Goal: Find specific page/section: Find specific page/section

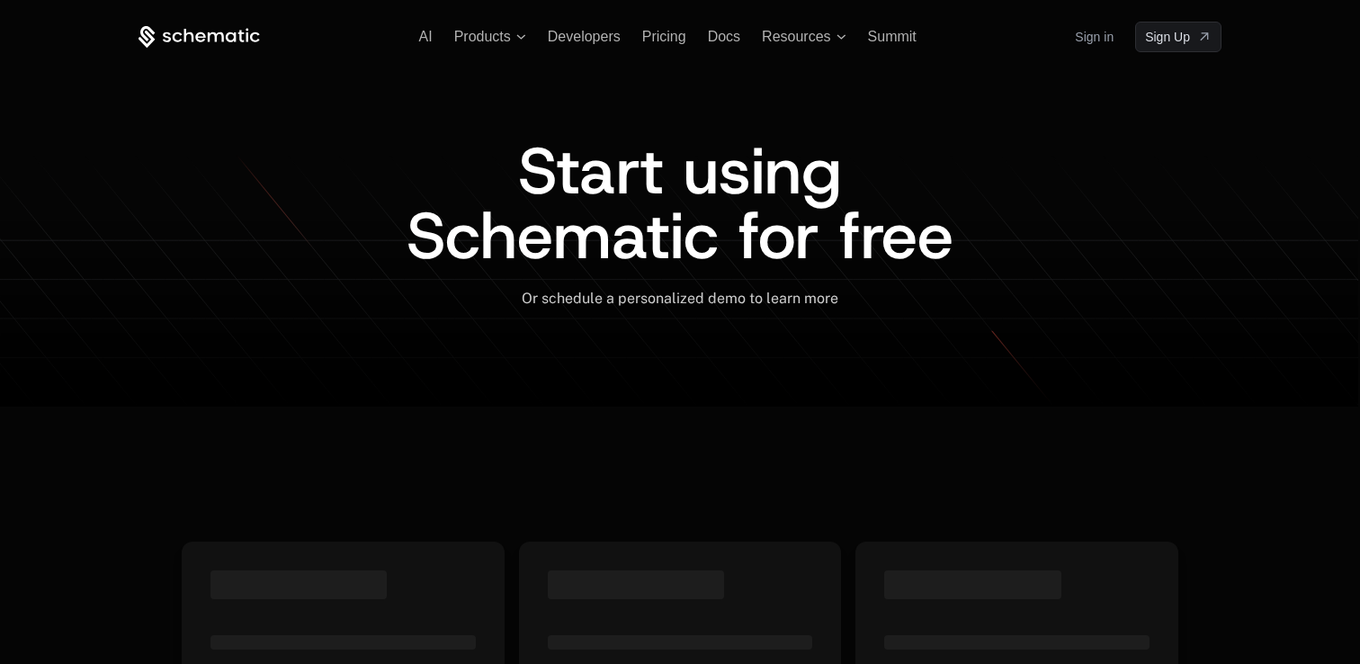
click at [1094, 47] on link "Sign in" at bounding box center [1094, 36] width 39 height 29
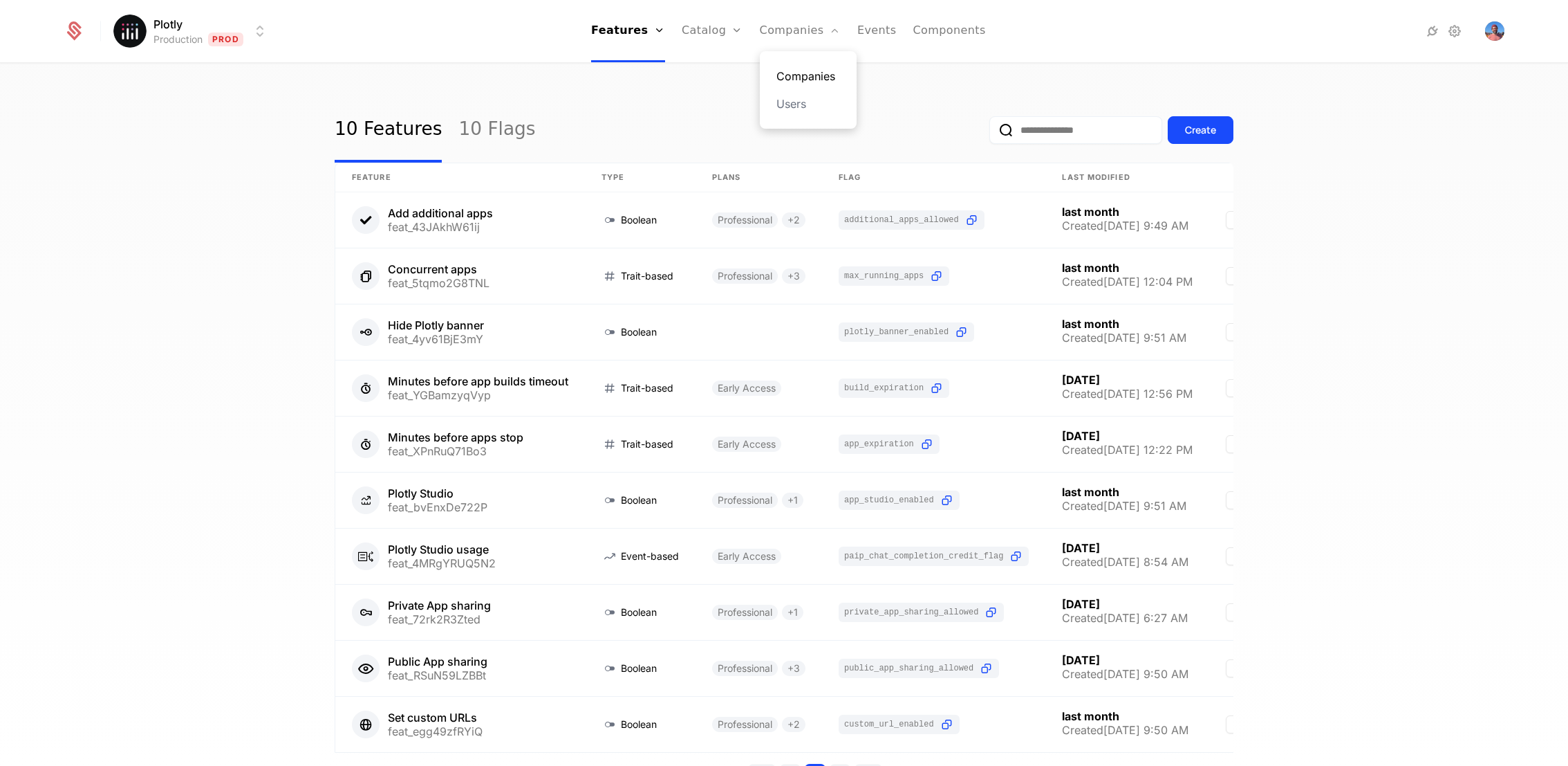
click at [800, 75] on link "Companies" at bounding box center [808, 76] width 64 height 17
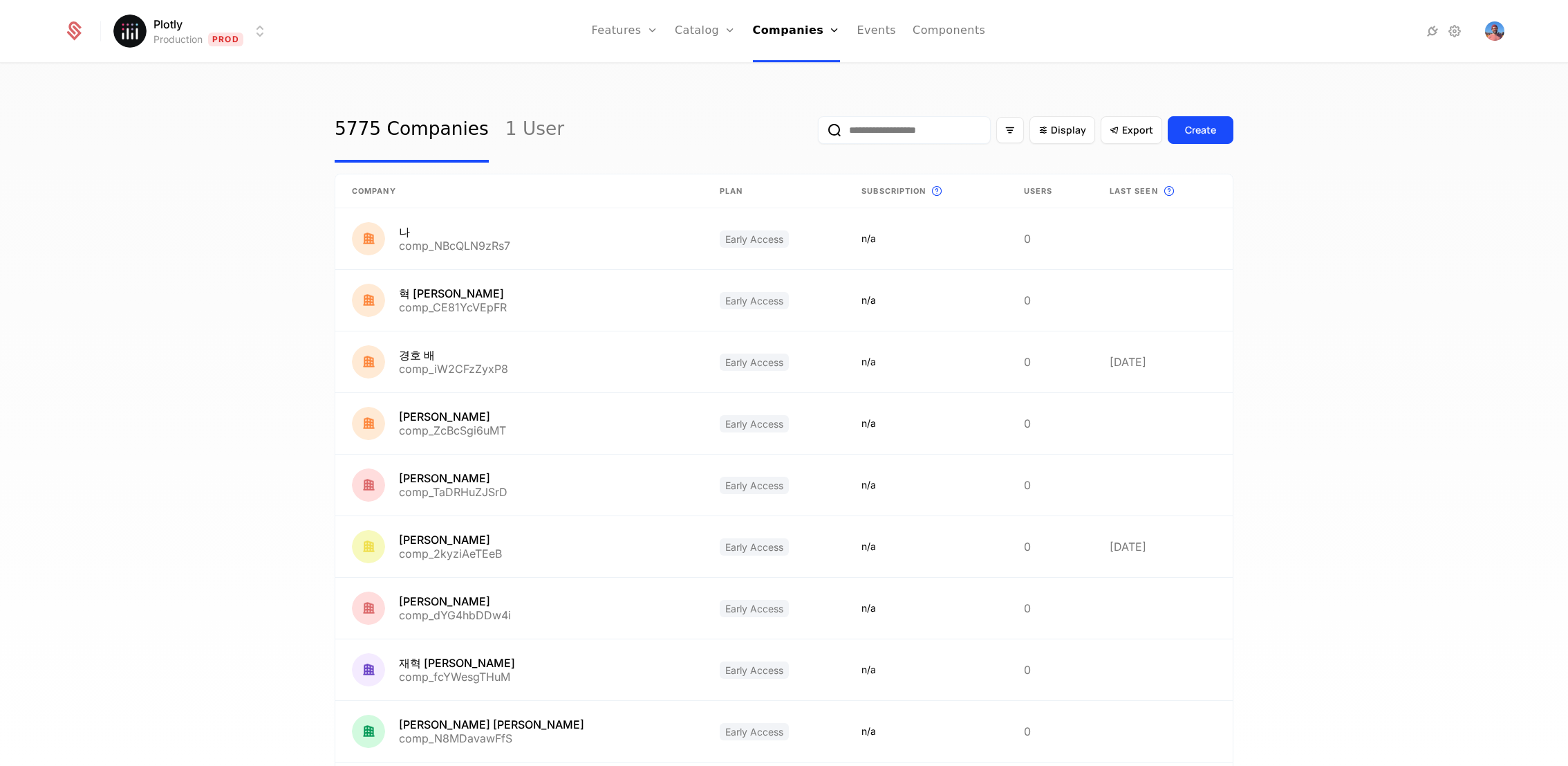
click at [938, 130] on input "email" at bounding box center [904, 130] width 173 height 28
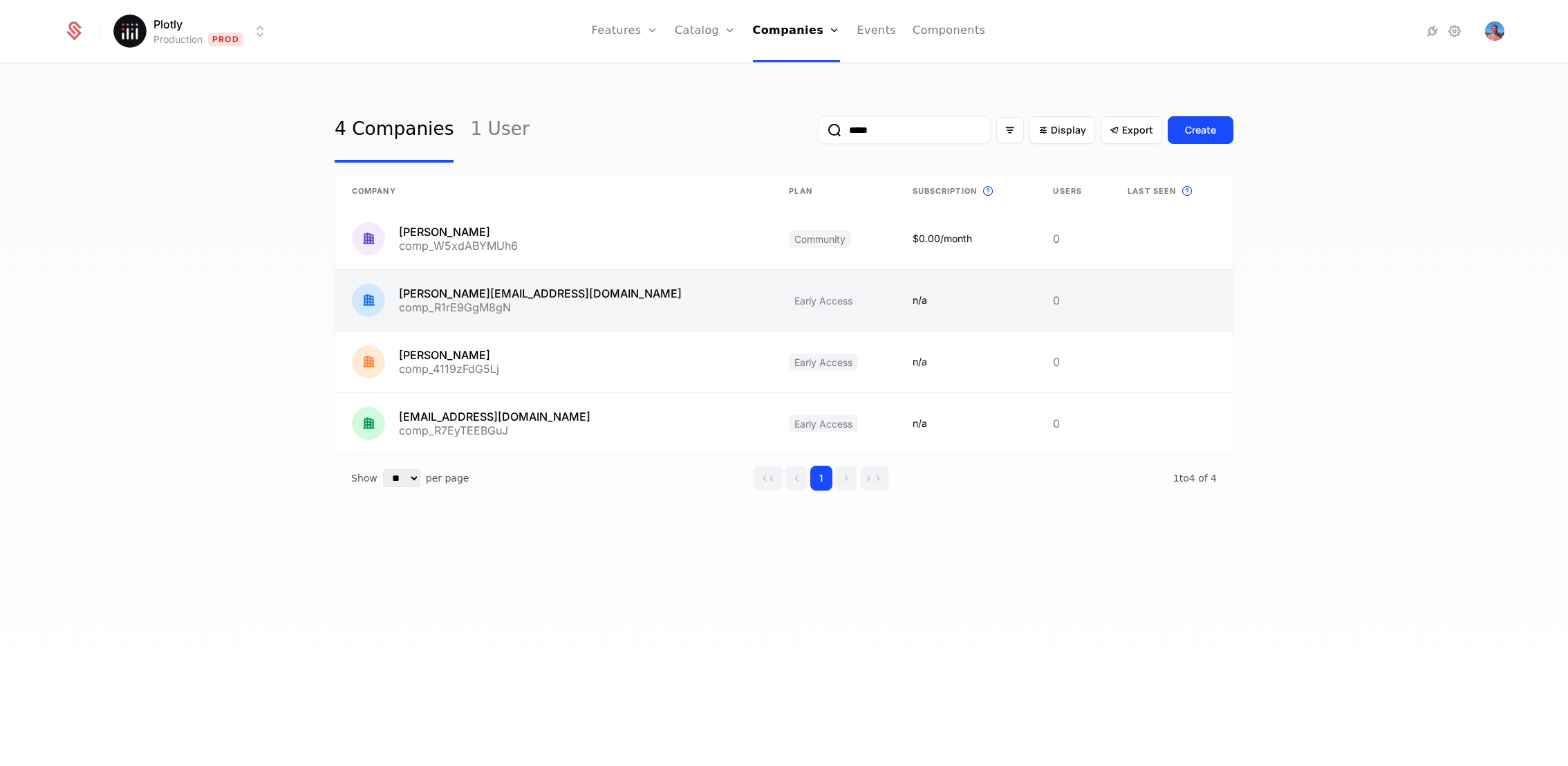
type input "*****"
click at [562, 295] on link at bounding box center [553, 300] width 437 height 61
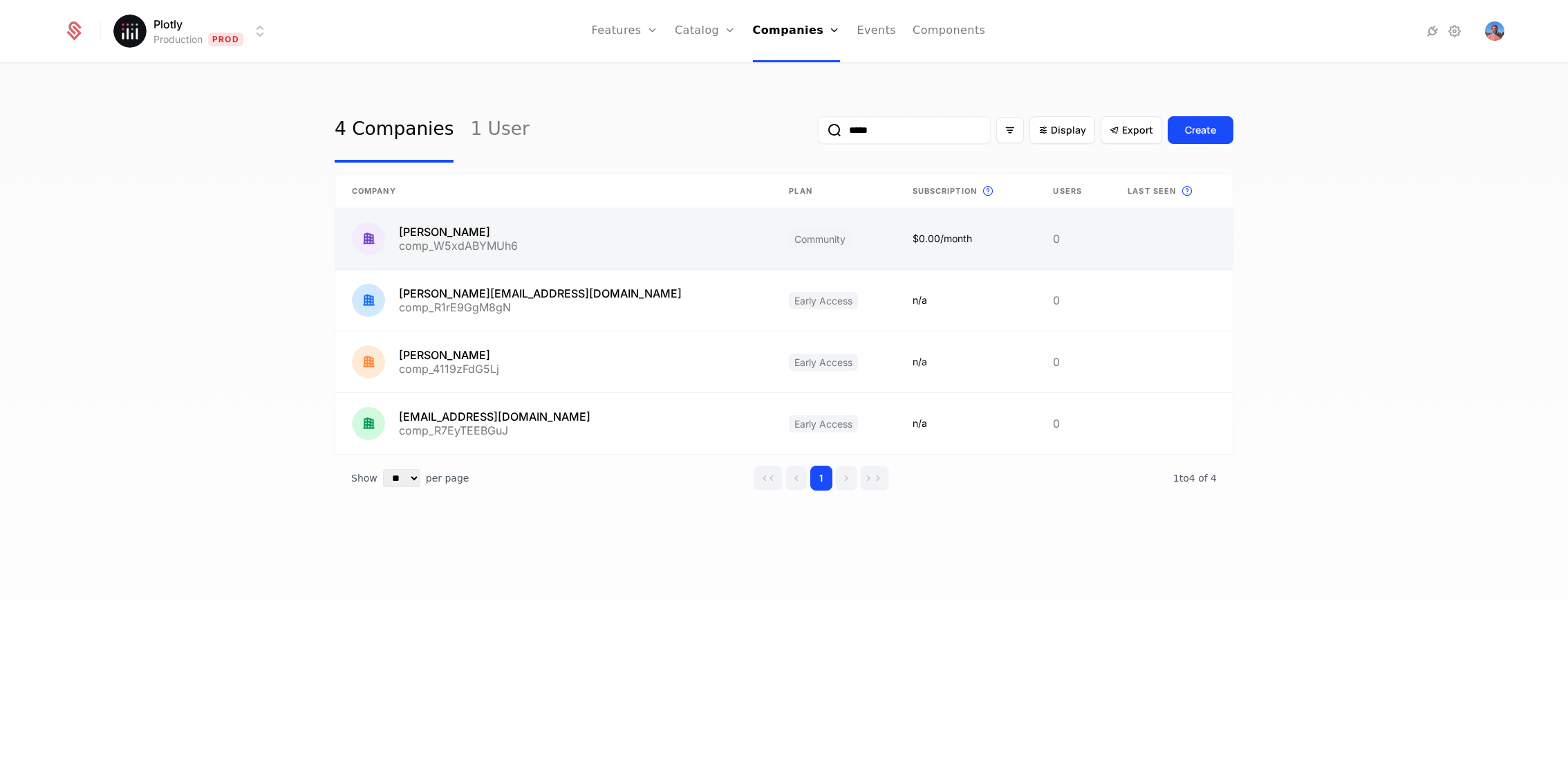
click at [610, 238] on link at bounding box center [553, 238] width 437 height 61
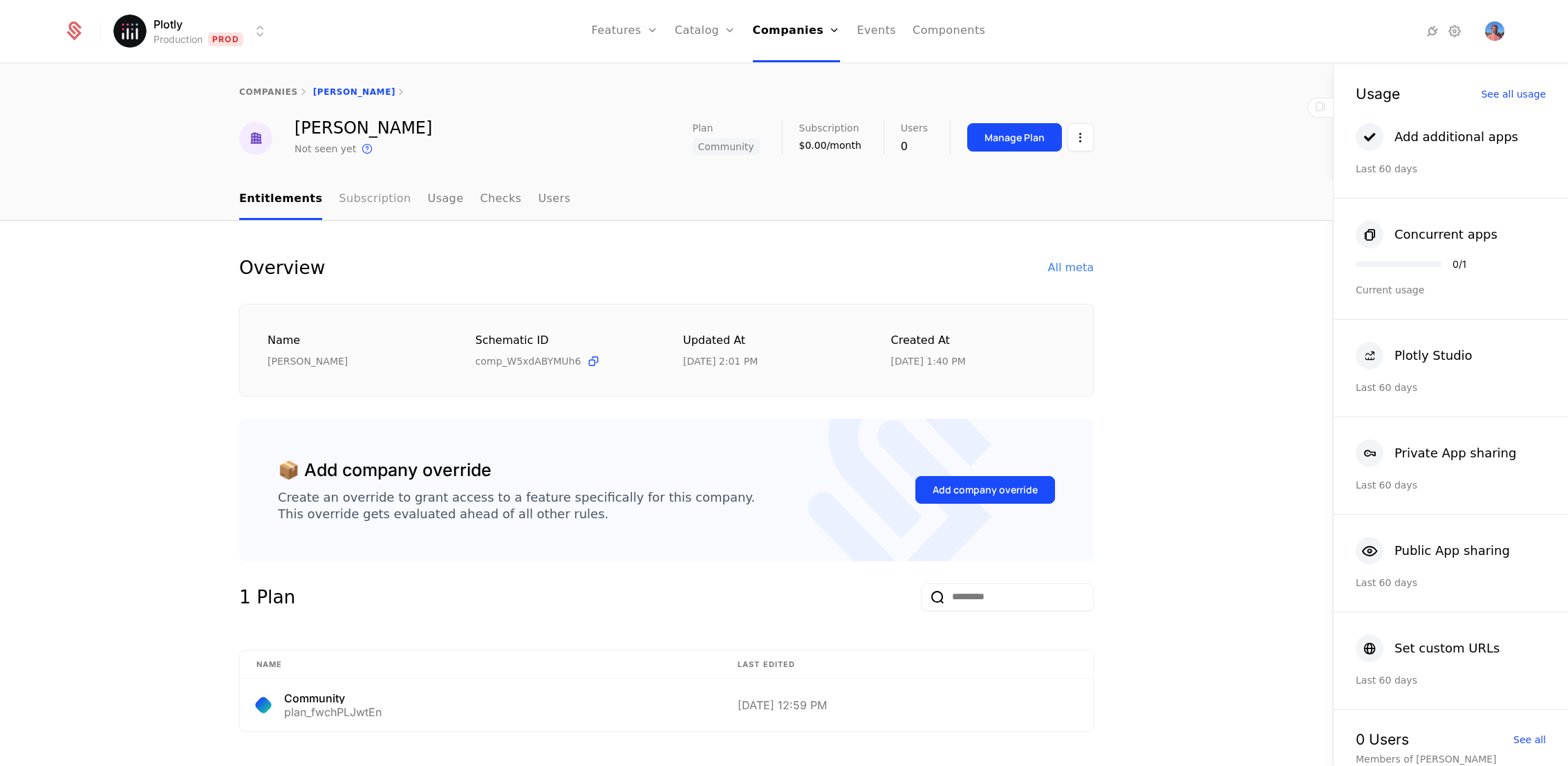
click at [362, 191] on link "Subscription" at bounding box center [375, 199] width 72 height 41
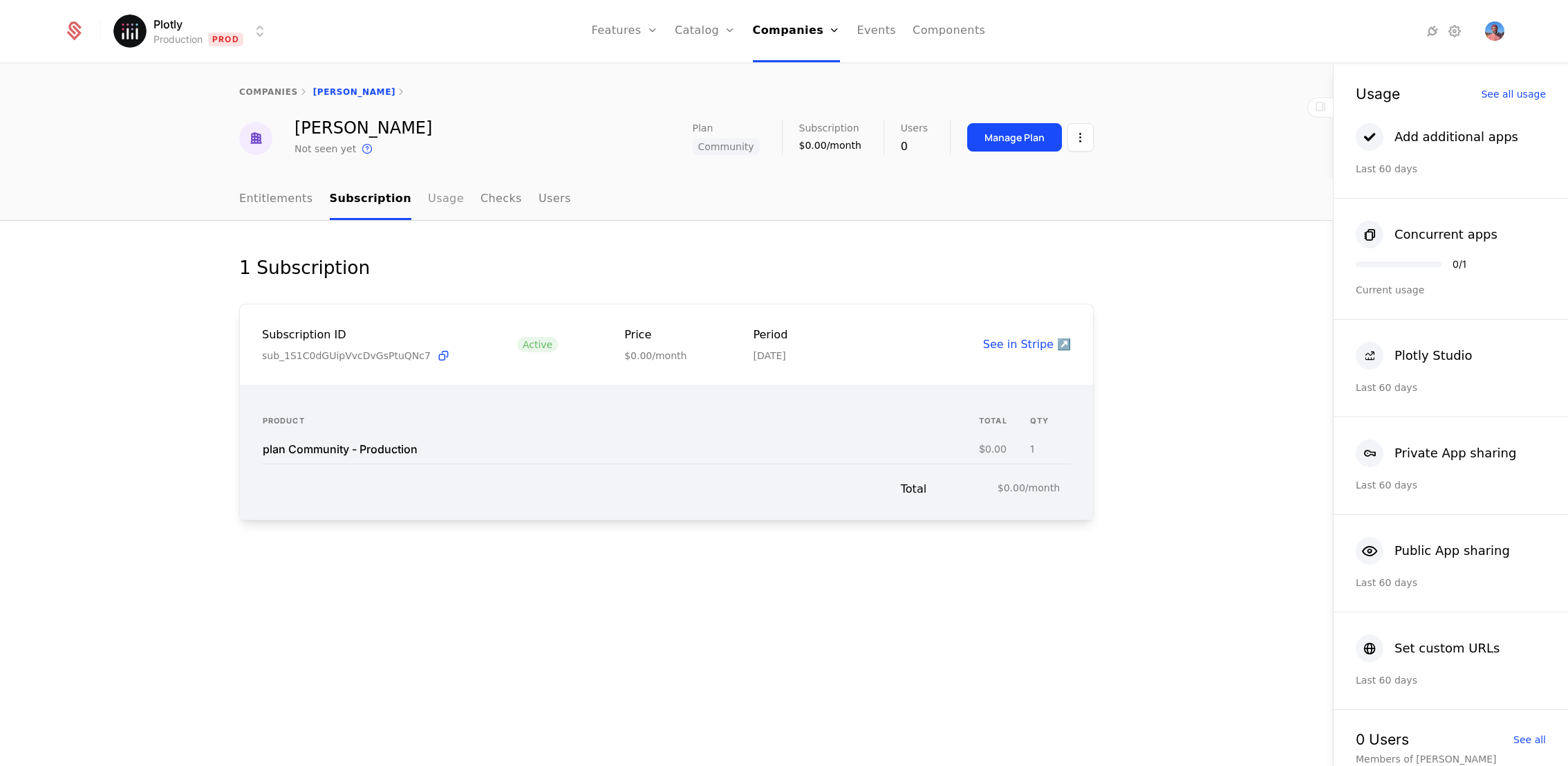
click at [428, 189] on link "Usage" at bounding box center [446, 199] width 36 height 41
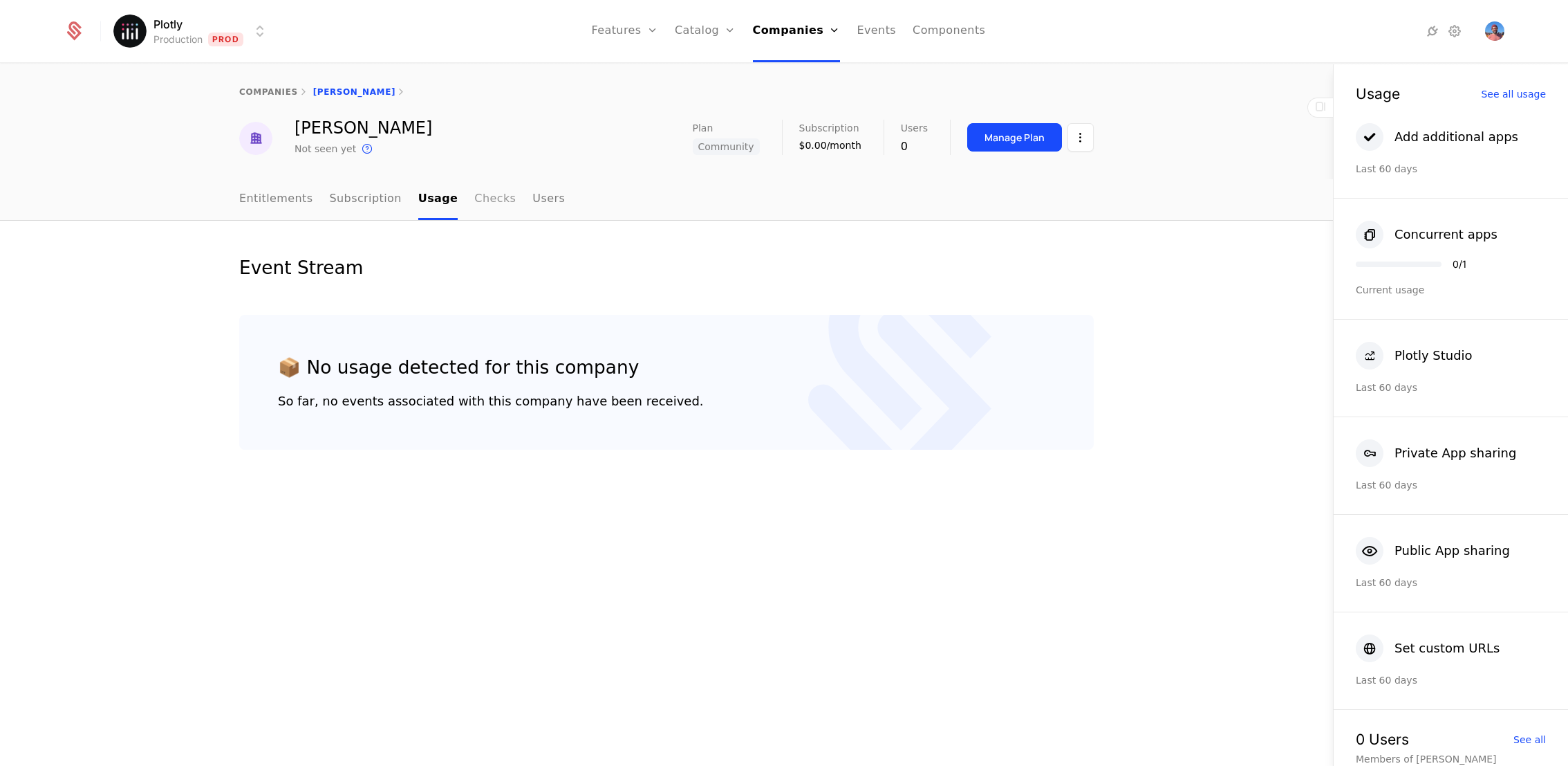
click at [474, 198] on link "Checks" at bounding box center [495, 199] width 42 height 41
click at [540, 198] on link "Users" at bounding box center [550, 199] width 32 height 41
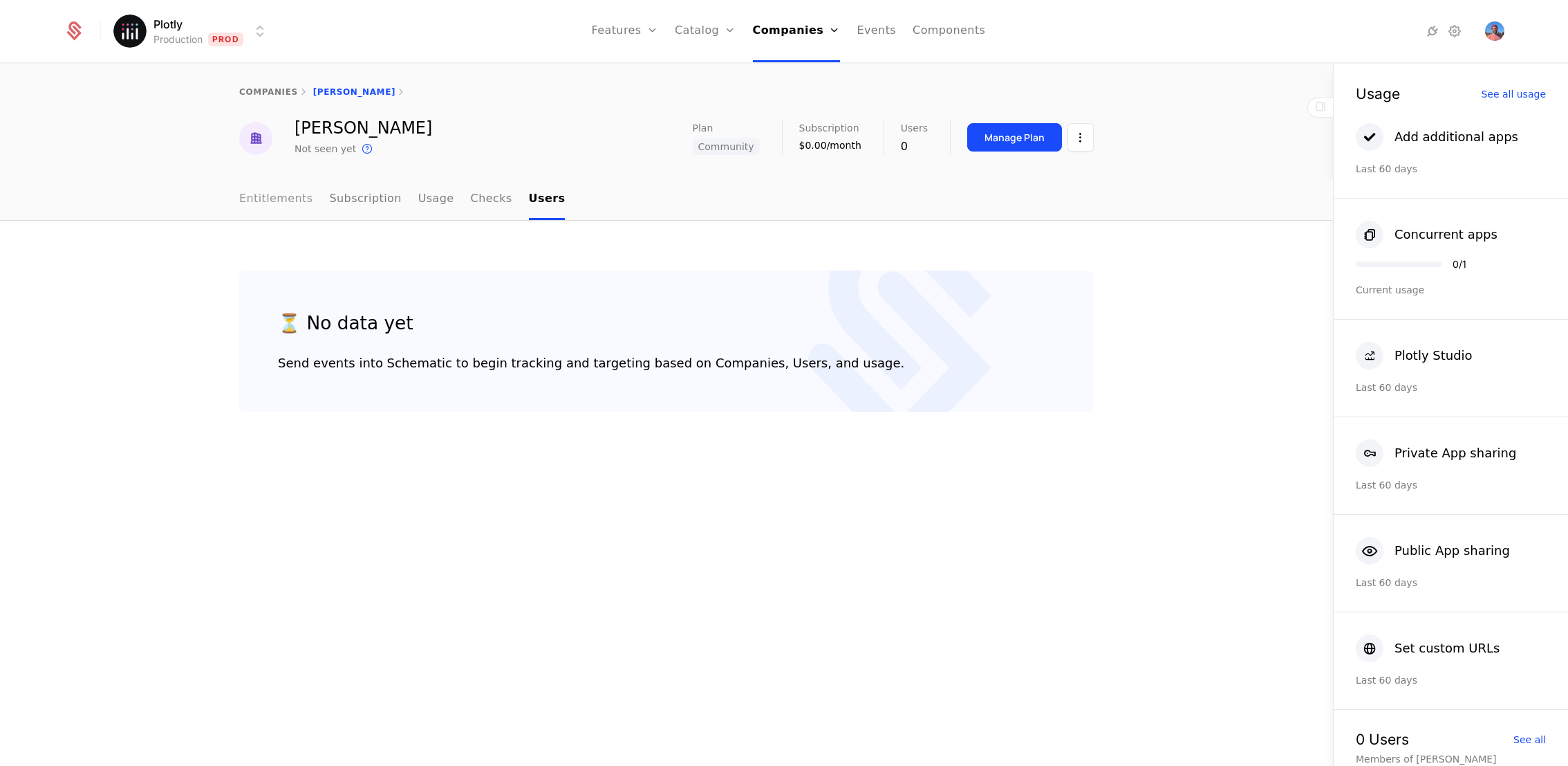
click at [258, 192] on link "Entitlements" at bounding box center [276, 199] width 74 height 41
